Goal: Task Accomplishment & Management: Complete application form

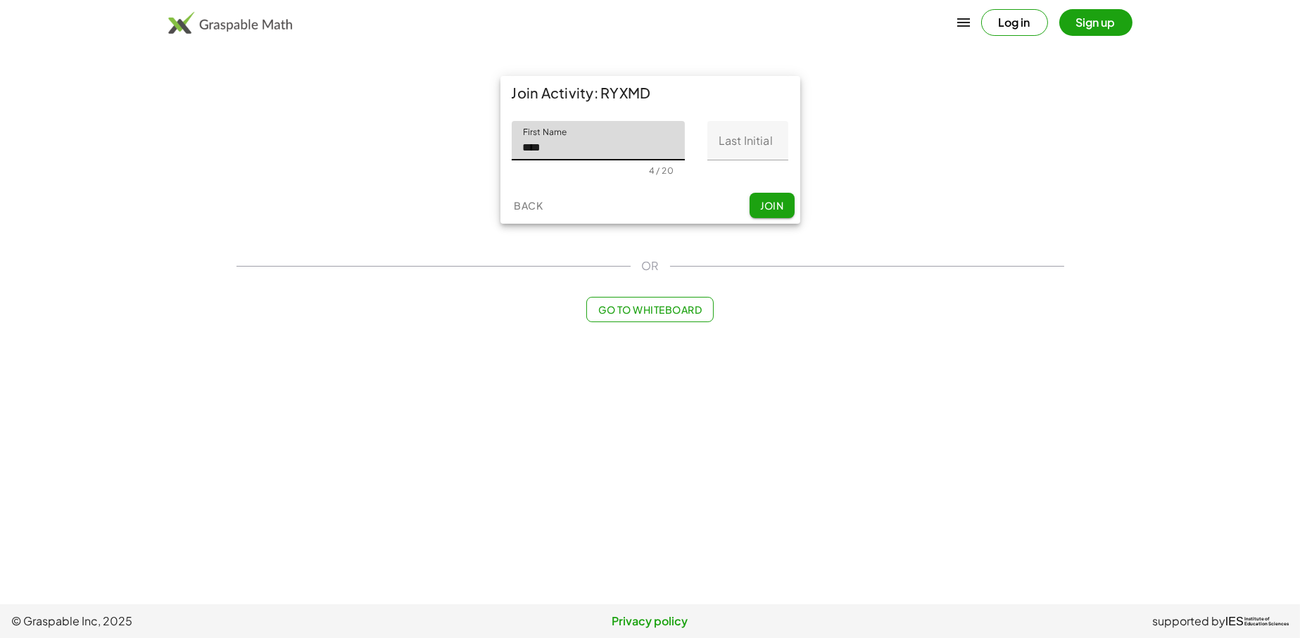
type input "**********"
click at [772, 142] on input "Last Initial" at bounding box center [747, 140] width 81 height 39
type input "*"
click at [769, 213] on button "Join" at bounding box center [772, 205] width 45 height 25
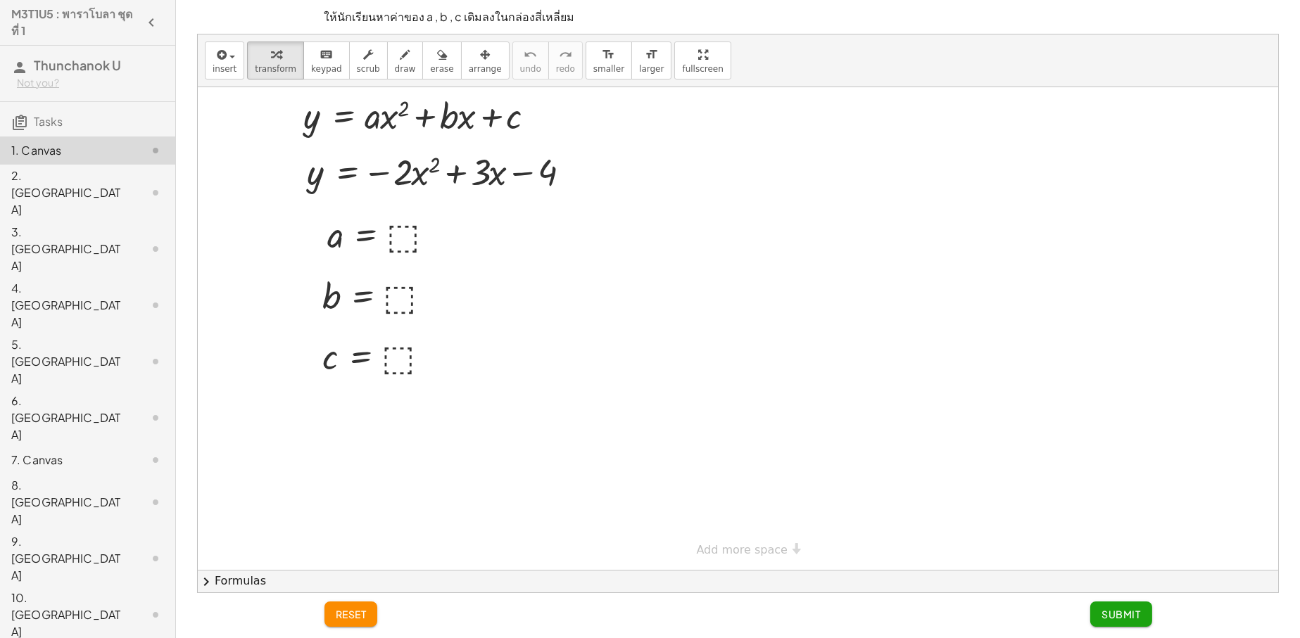
click at [1128, 619] on button "Submit" at bounding box center [1120, 614] width 61 height 25
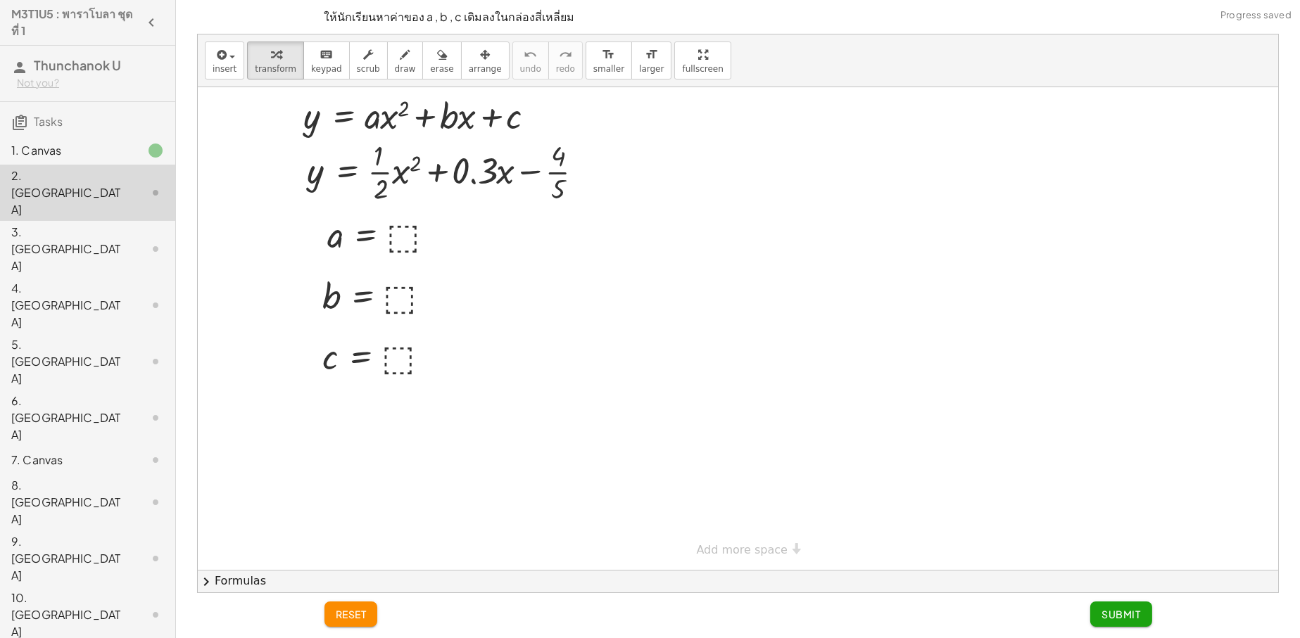
click at [1114, 614] on span "Submit" at bounding box center [1120, 614] width 39 height 13
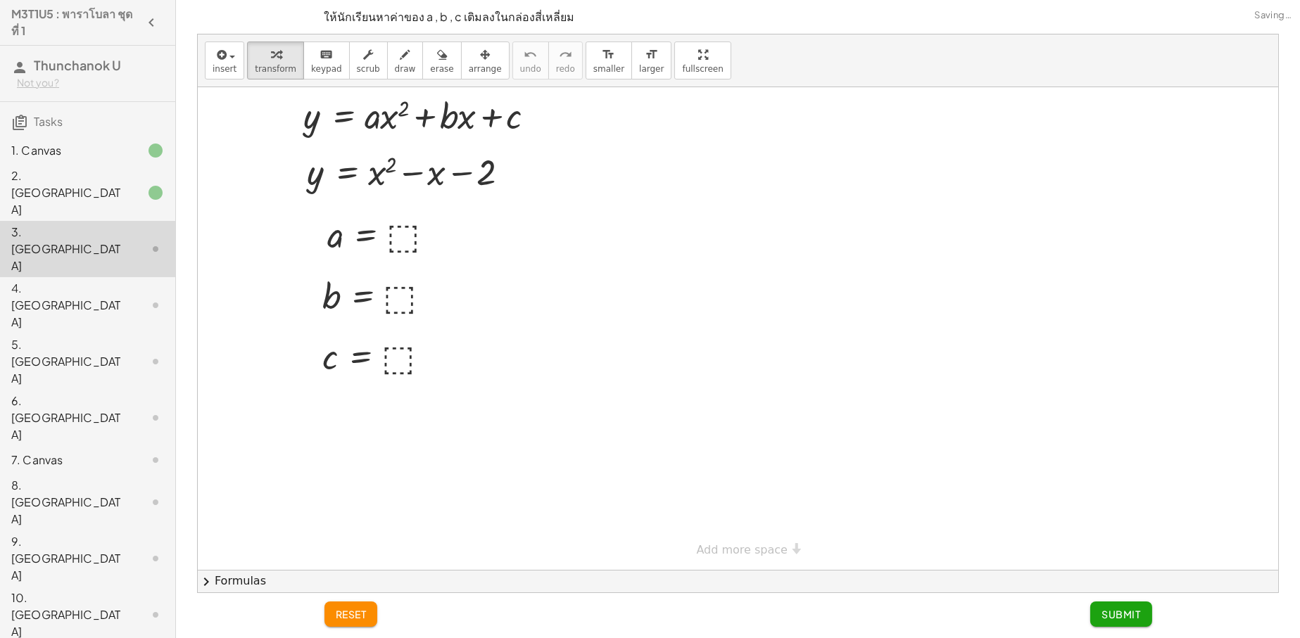
click at [1114, 614] on span "Submit" at bounding box center [1120, 614] width 39 height 13
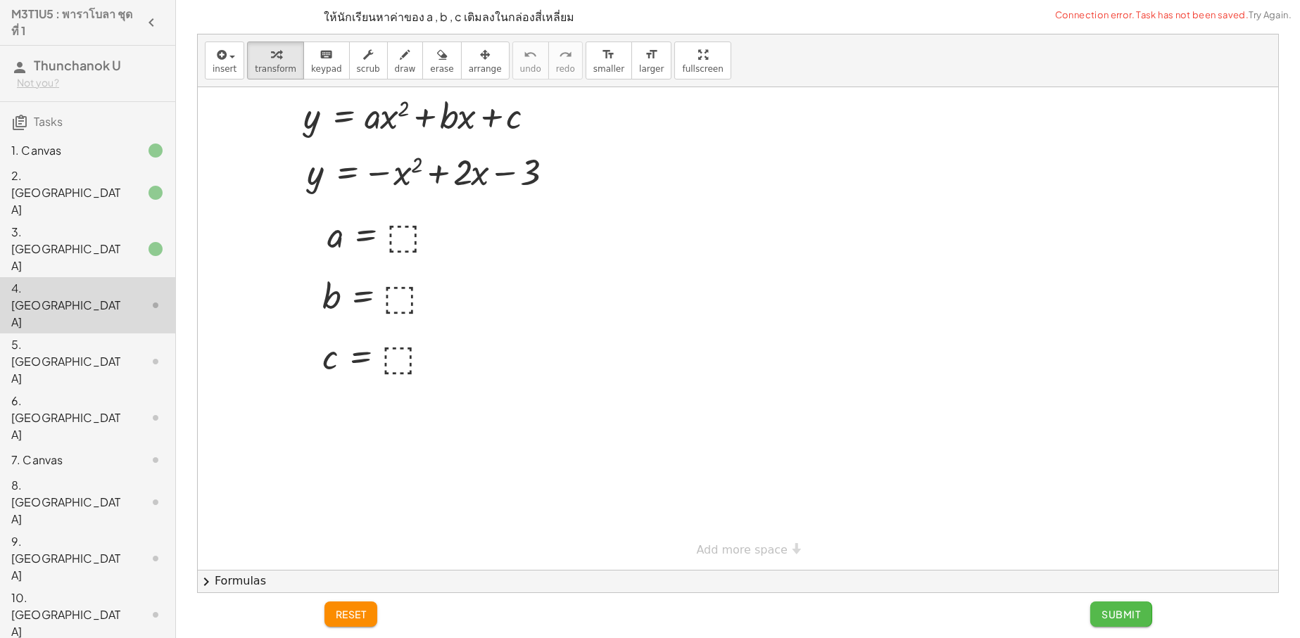
click at [1114, 614] on span "Submit" at bounding box center [1120, 614] width 39 height 13
click at [0, 0] on span "Submit" at bounding box center [0, 0] width 0 height 0
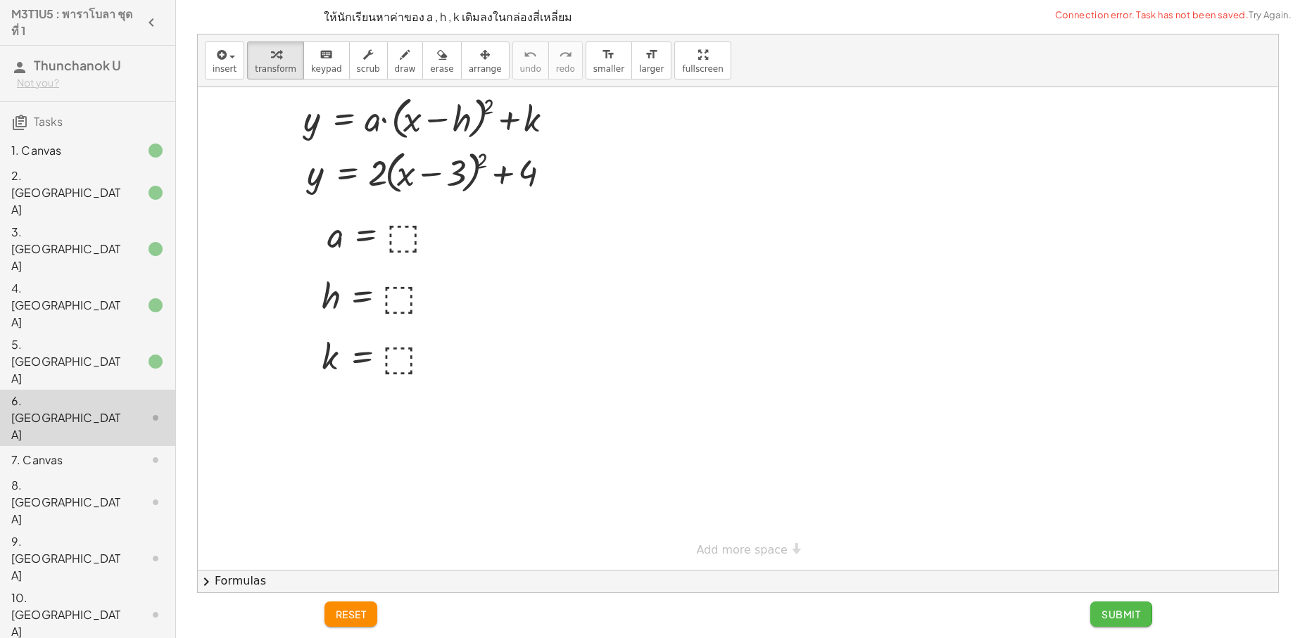
click at [1114, 614] on span "Submit" at bounding box center [1120, 614] width 39 height 13
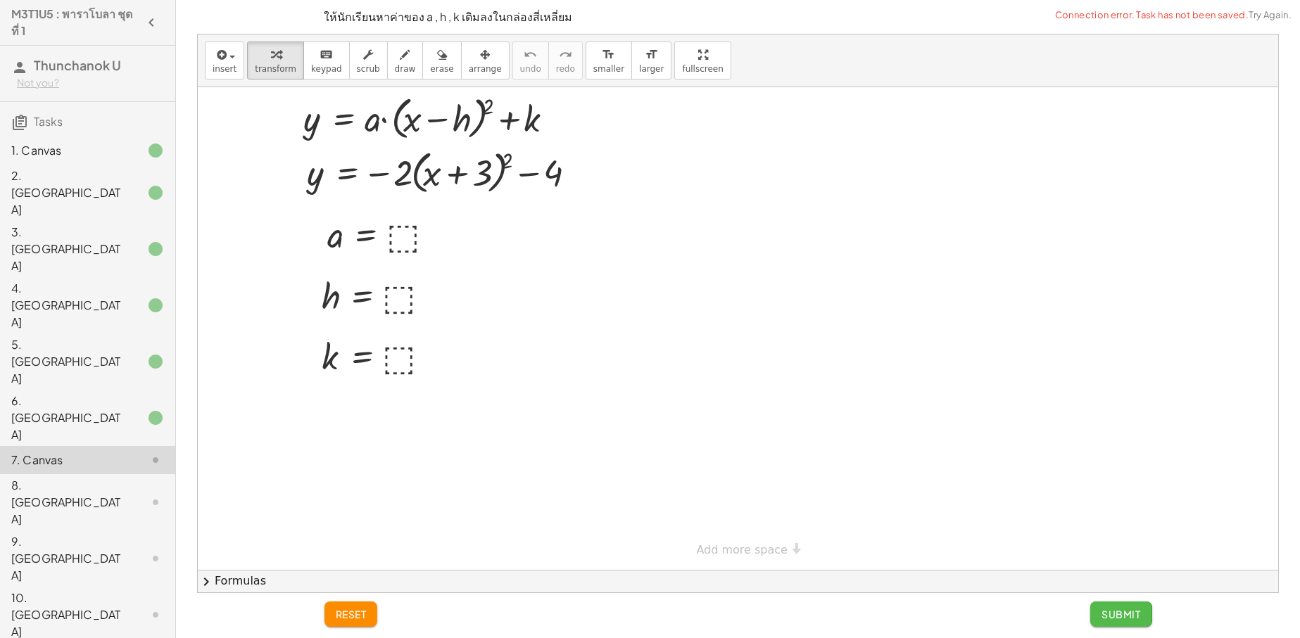
click at [1114, 614] on span "Submit" at bounding box center [1120, 614] width 39 height 13
click at [0, 0] on span "Submit" at bounding box center [0, 0] width 0 height 0
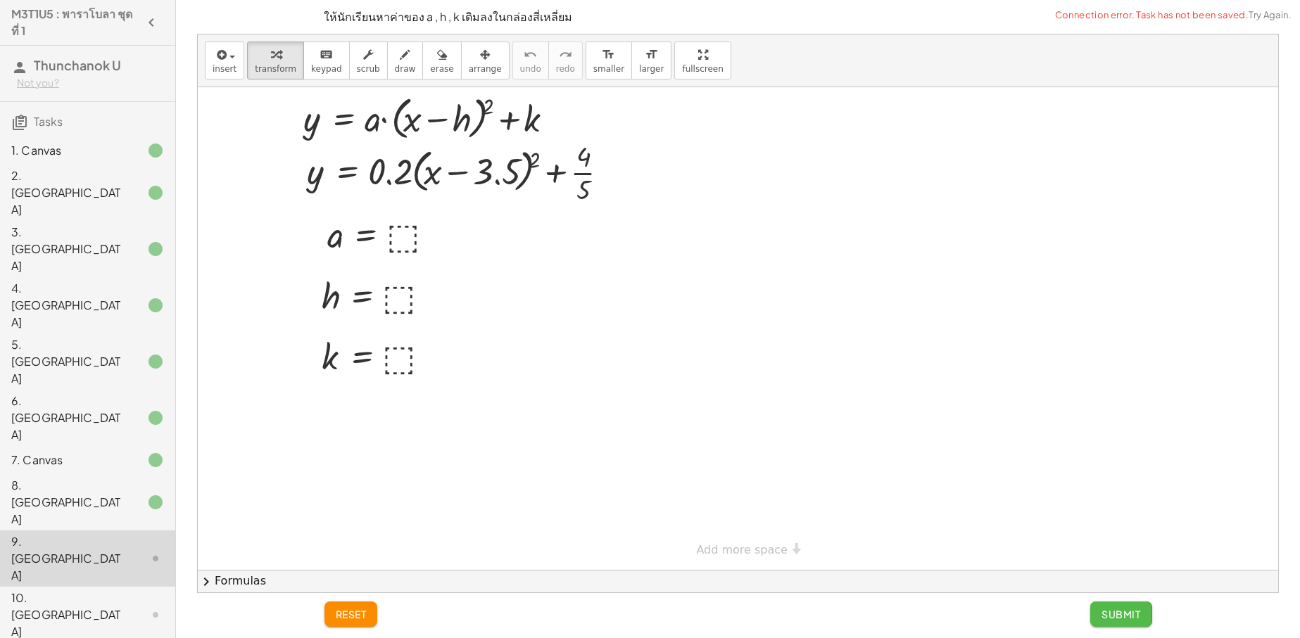
click at [1114, 614] on span "Submit" at bounding box center [1120, 614] width 39 height 13
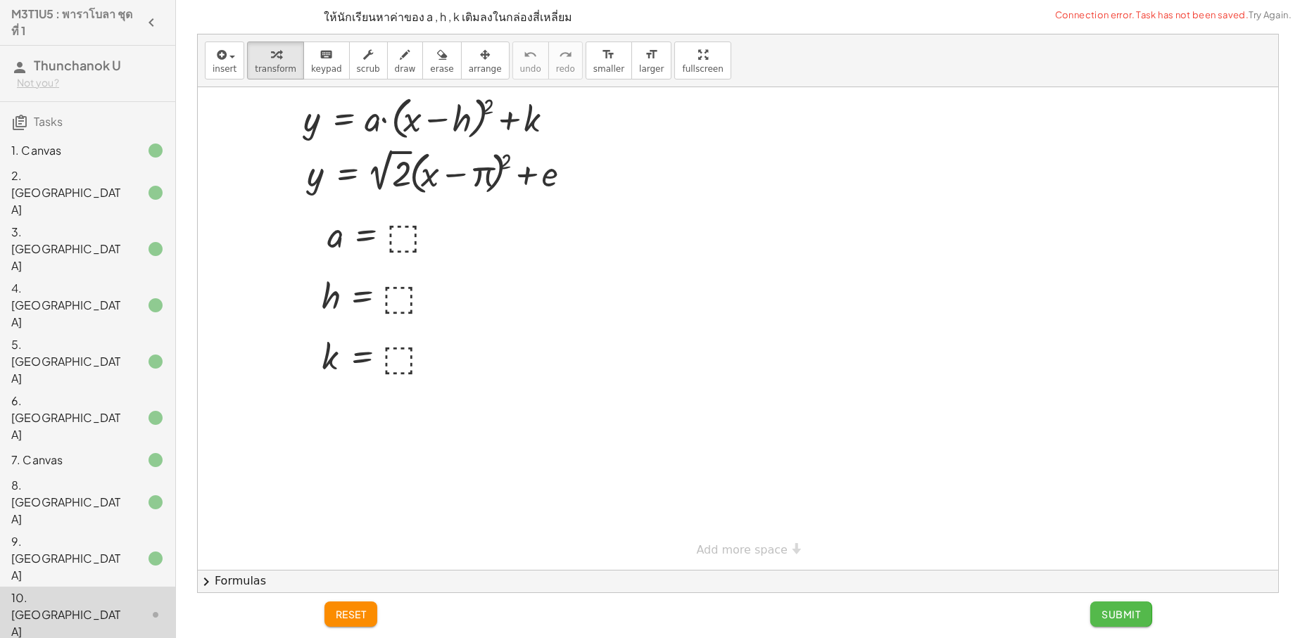
click at [1114, 614] on span "Submit" at bounding box center [1120, 614] width 39 height 13
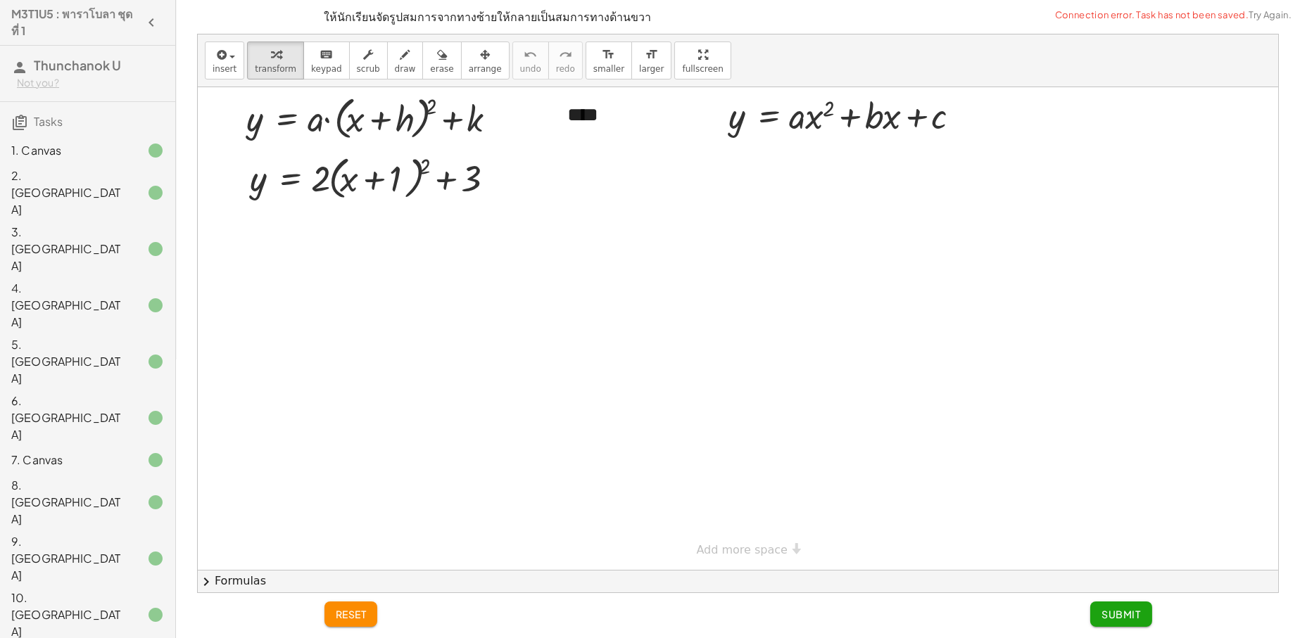
click at [131, 587] on div "10. [GEOGRAPHIC_DATA]" at bounding box center [87, 615] width 175 height 56
click at [133, 607] on div at bounding box center [144, 615] width 39 height 17
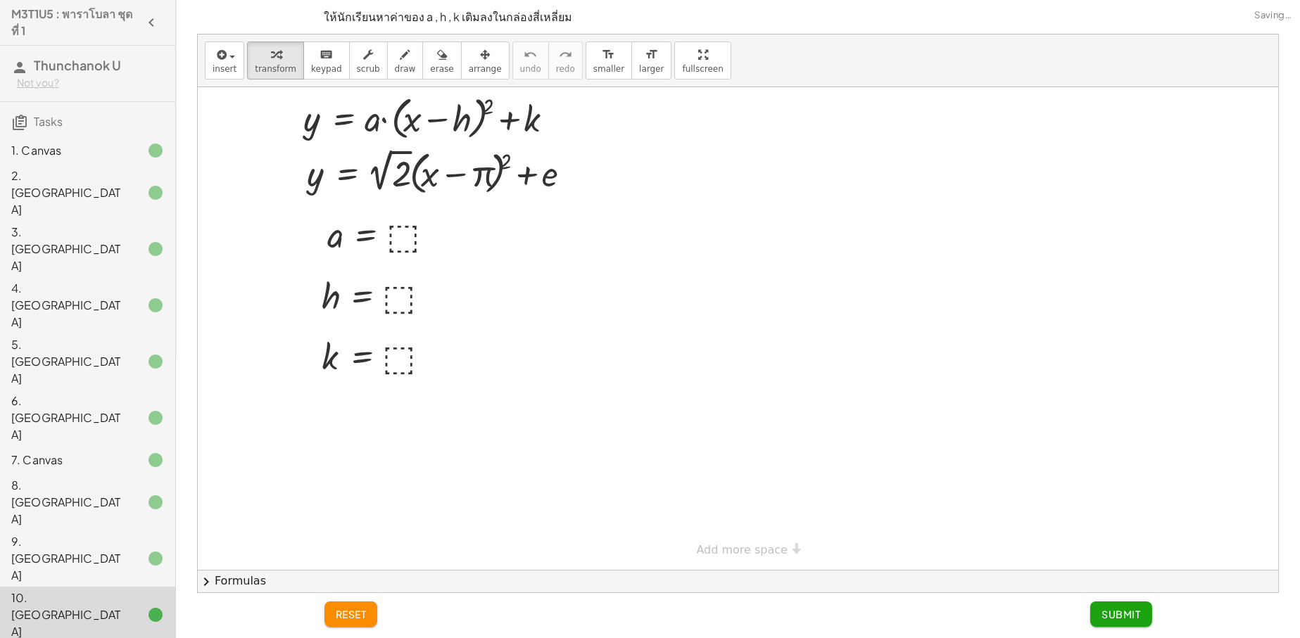
click at [131, 494] on div at bounding box center [144, 502] width 39 height 17
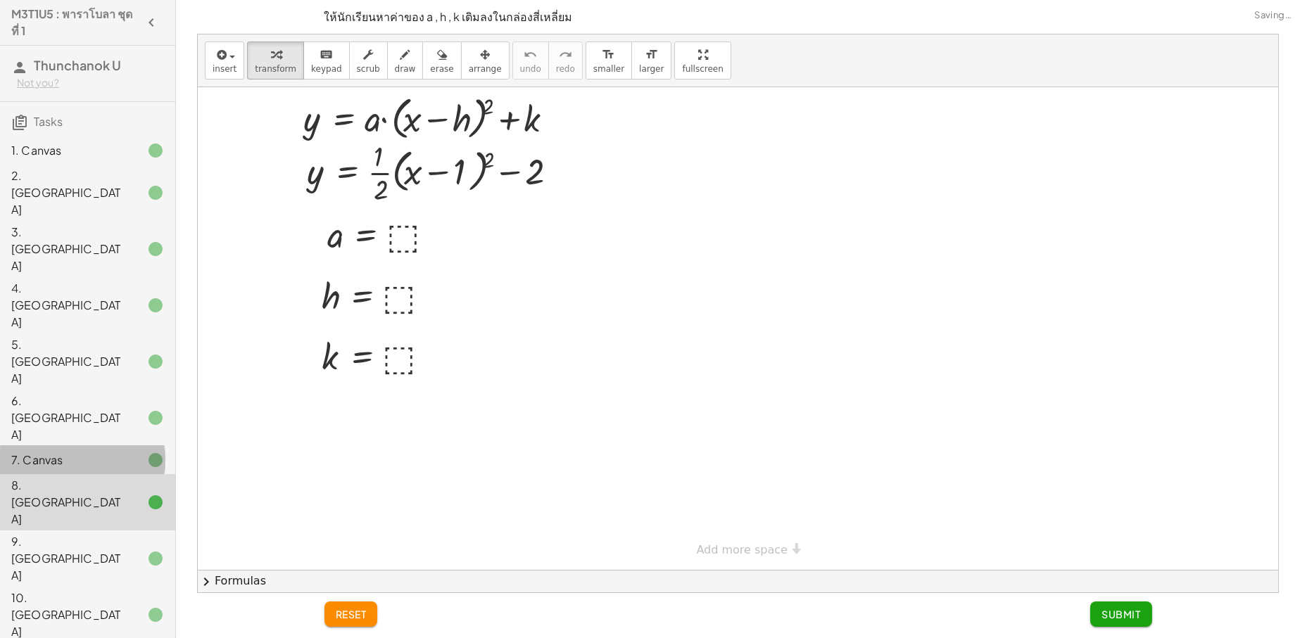
click at [133, 452] on div at bounding box center [144, 460] width 39 height 17
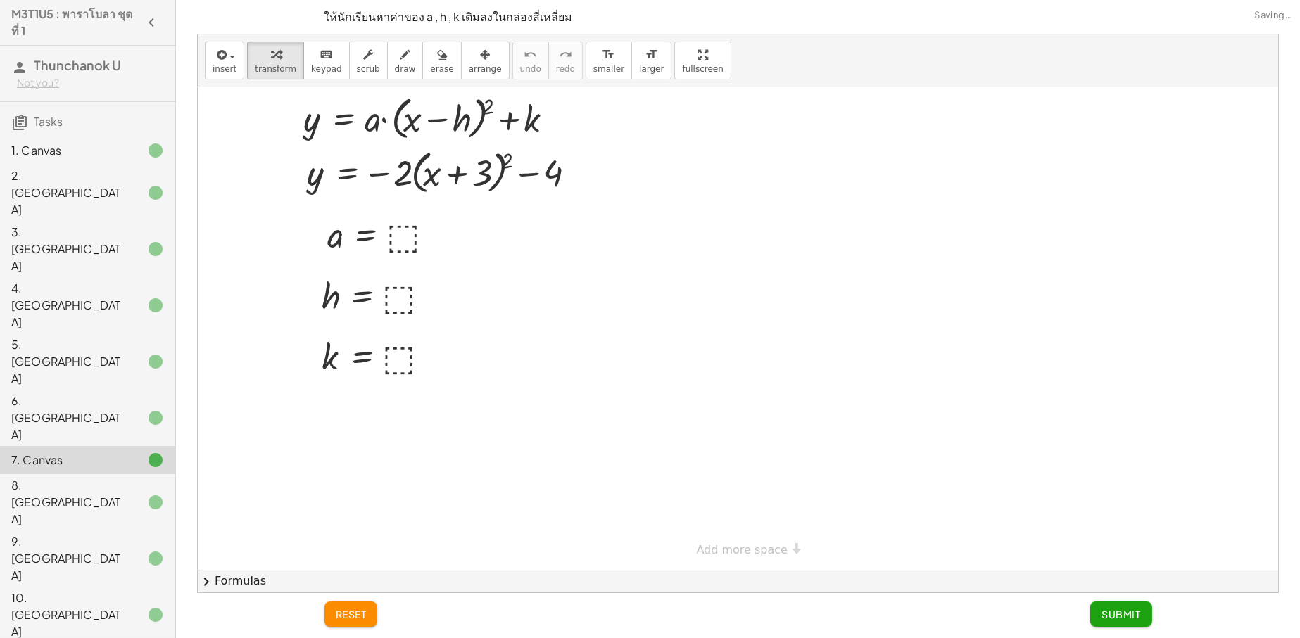
click at [133, 452] on div at bounding box center [144, 460] width 39 height 17
click at [149, 334] on div "5. [GEOGRAPHIC_DATA]" at bounding box center [87, 362] width 175 height 56
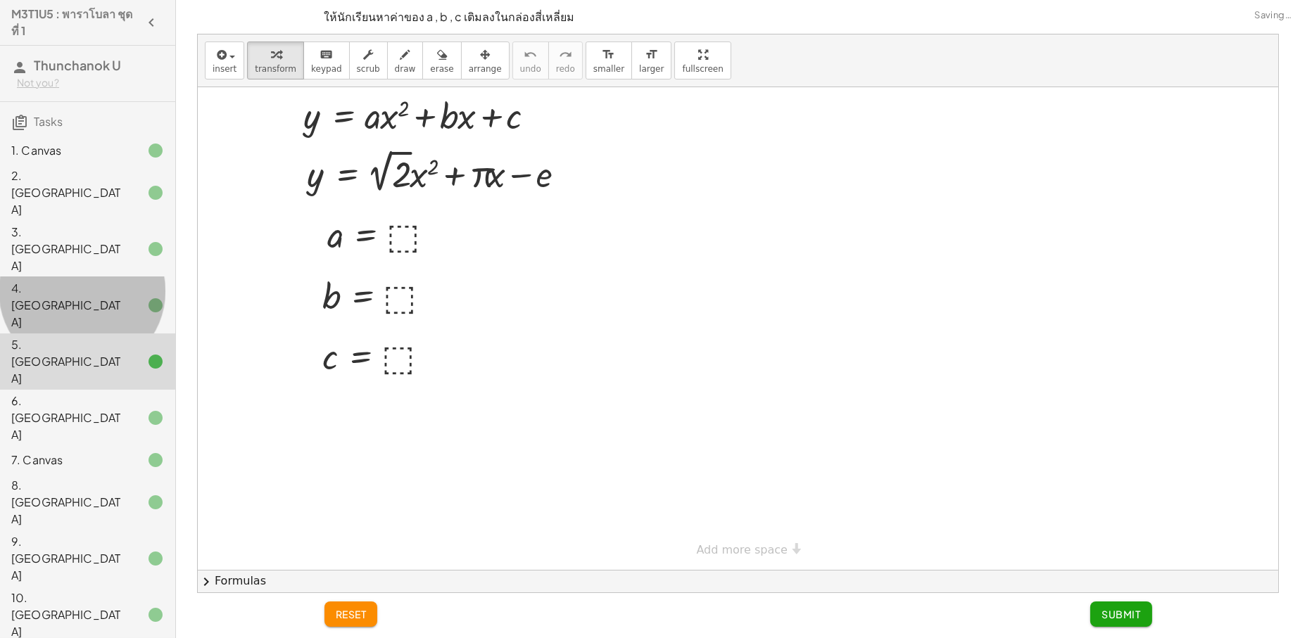
click at [153, 277] on div "4. [GEOGRAPHIC_DATA]" at bounding box center [87, 305] width 175 height 56
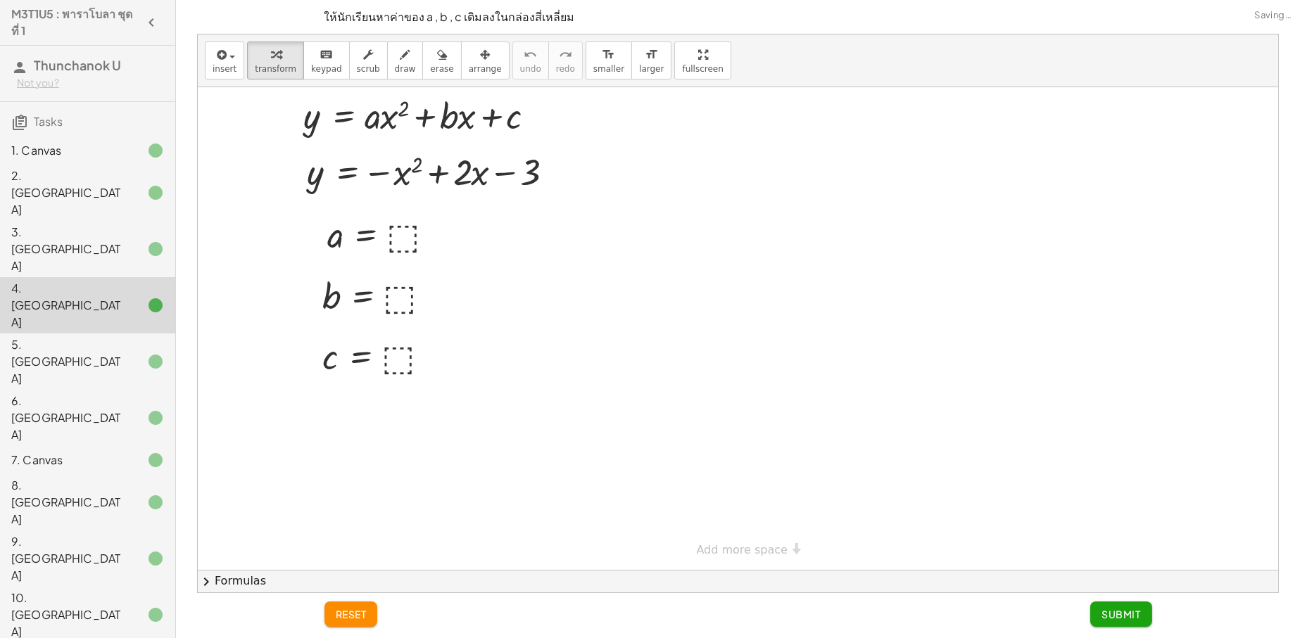
click at [129, 184] on div at bounding box center [144, 192] width 39 height 17
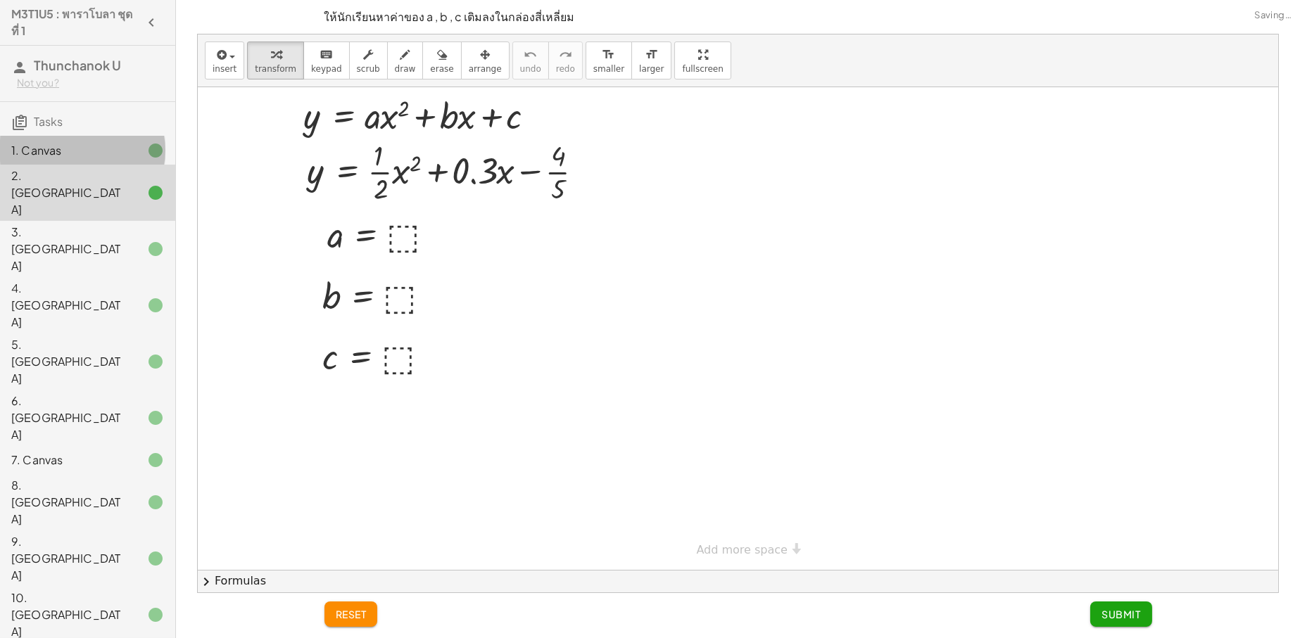
click at [134, 151] on div at bounding box center [144, 150] width 39 height 17
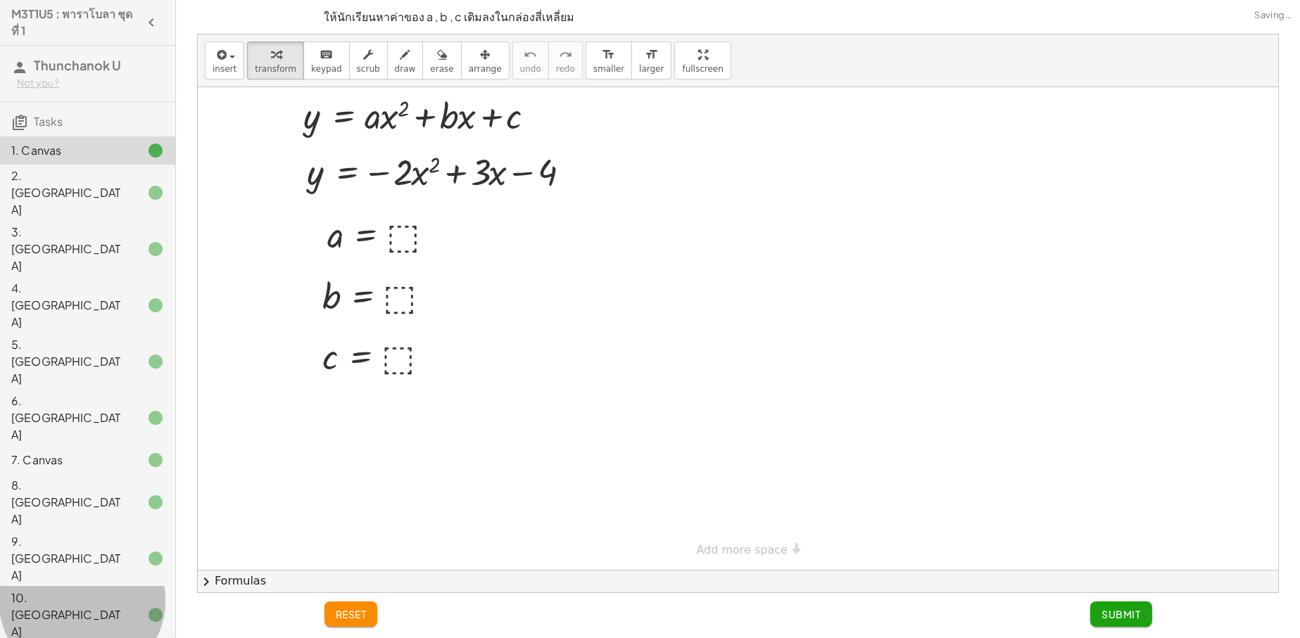
click at [133, 607] on div at bounding box center [144, 615] width 39 height 17
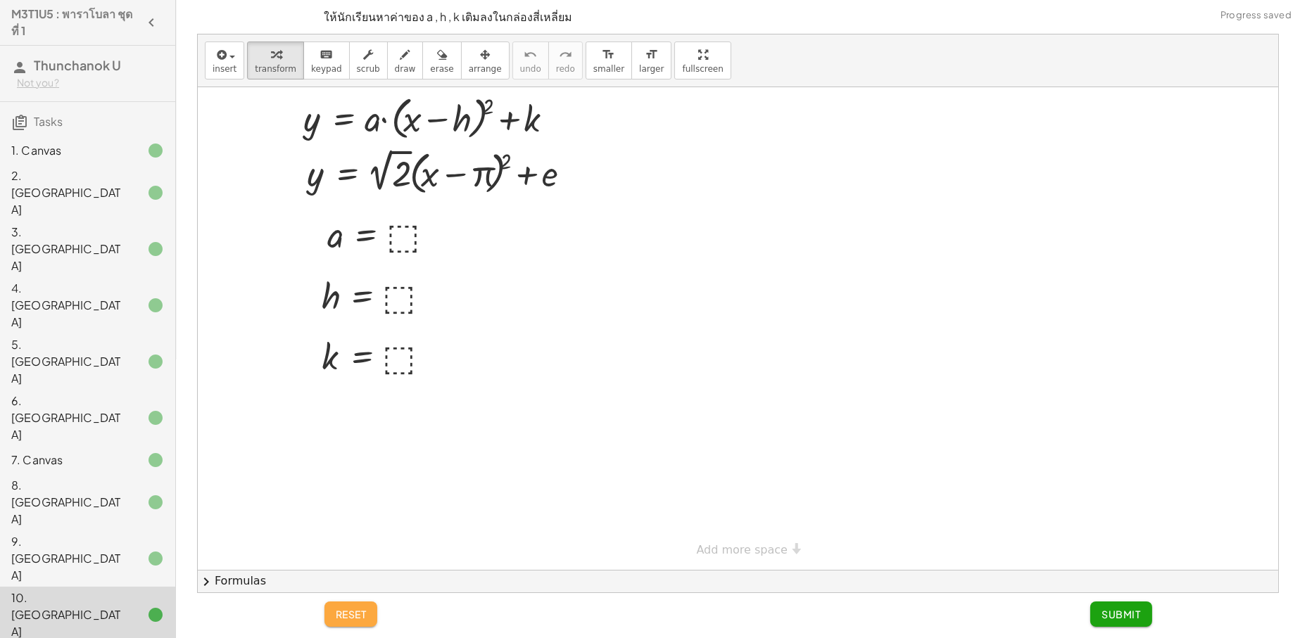
click at [357, 615] on span "reset" at bounding box center [351, 614] width 31 height 13
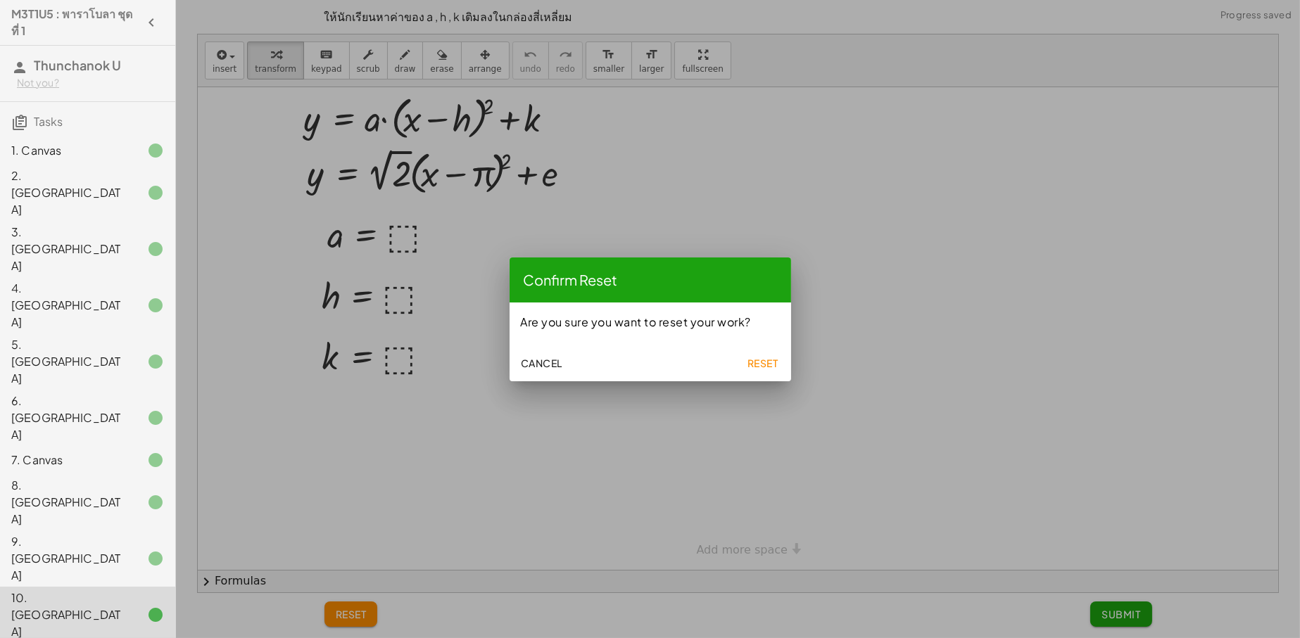
click at [753, 343] on div "Cancel Reset" at bounding box center [651, 361] width 282 height 39
click at [762, 355] on button "Reset" at bounding box center [762, 362] width 45 height 25
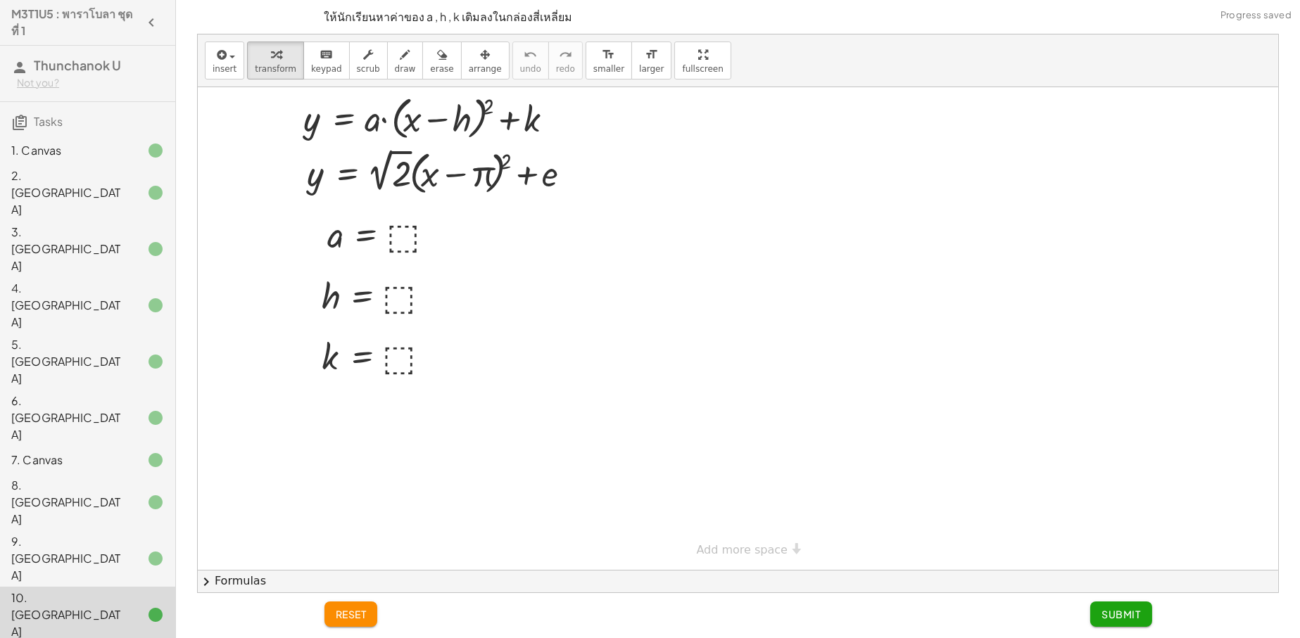
click at [1123, 603] on button "Submit" at bounding box center [1120, 614] width 61 height 25
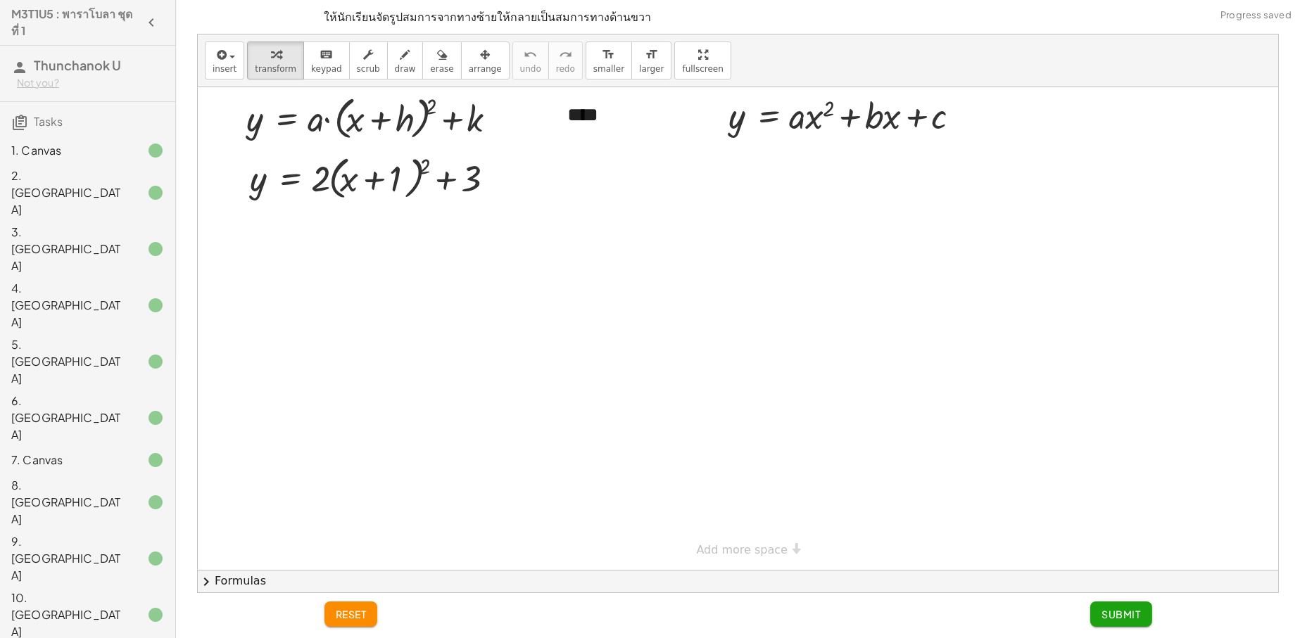
click at [95, 146] on div "1. Canvas" at bounding box center [67, 150] width 113 height 17
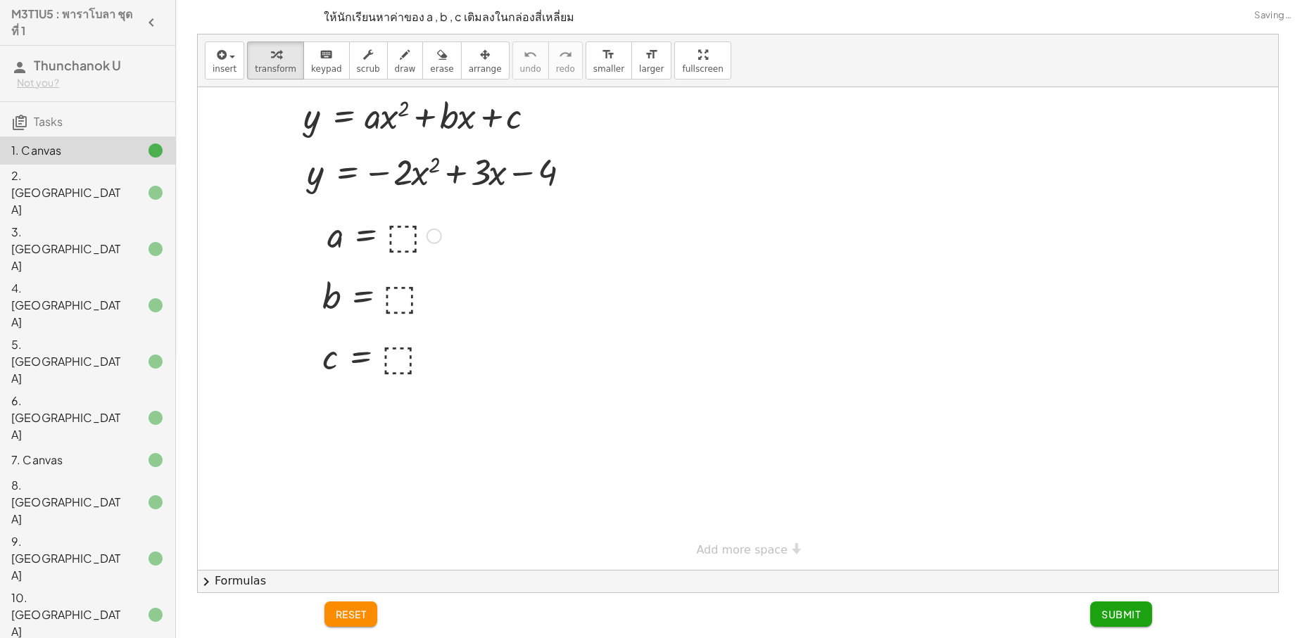
click at [406, 238] on div at bounding box center [384, 235] width 128 height 46
